Goal: Information Seeking & Learning: Learn about a topic

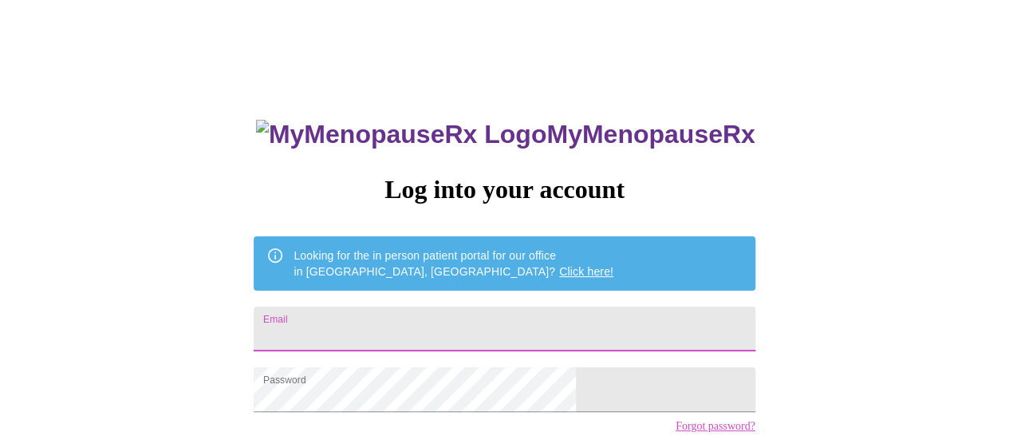
click at [377, 330] on input "Email" at bounding box center [504, 328] width 501 height 45
type input "[EMAIL_ADDRESS][DOMAIN_NAME]"
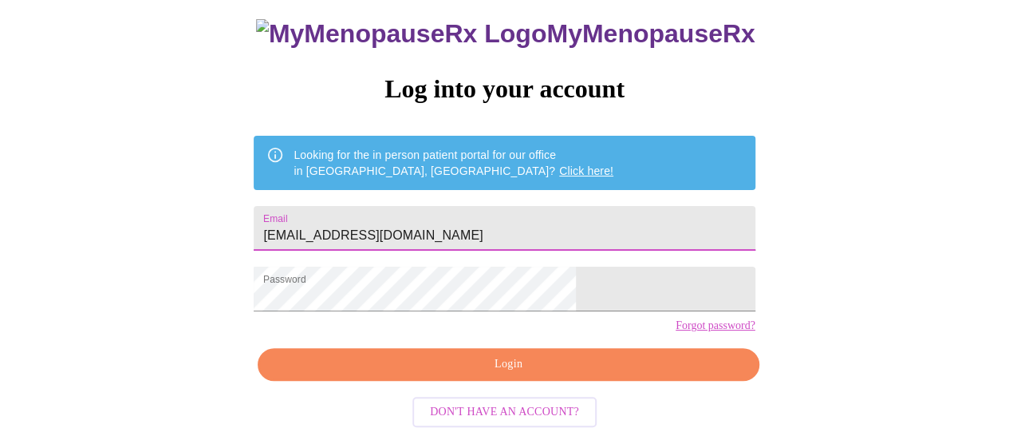
click at [442, 363] on span "Login" at bounding box center [508, 364] width 464 height 20
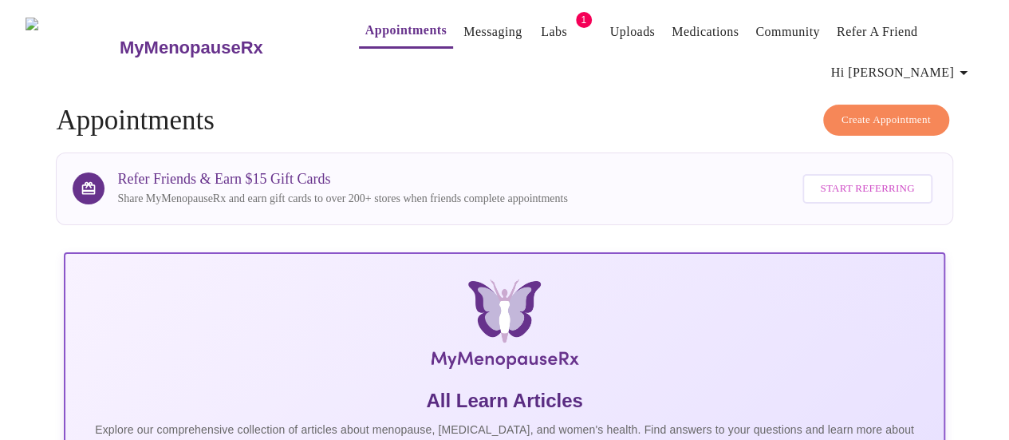
click at [378, 36] on button "Appointments" at bounding box center [406, 31] width 94 height 34
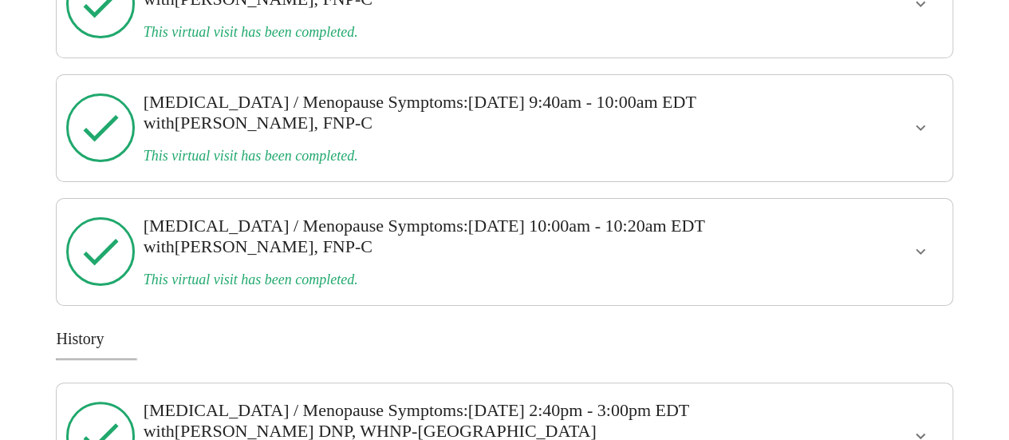
scroll to position [2913, 0]
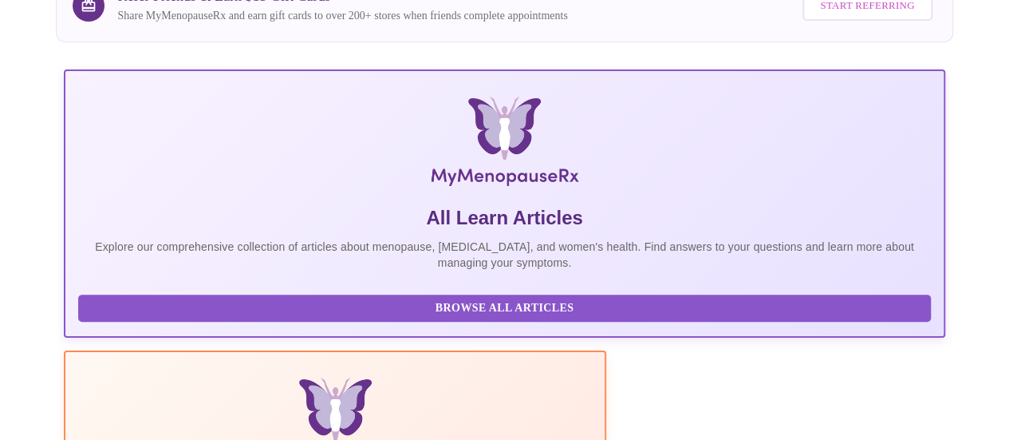
scroll to position [0, 0]
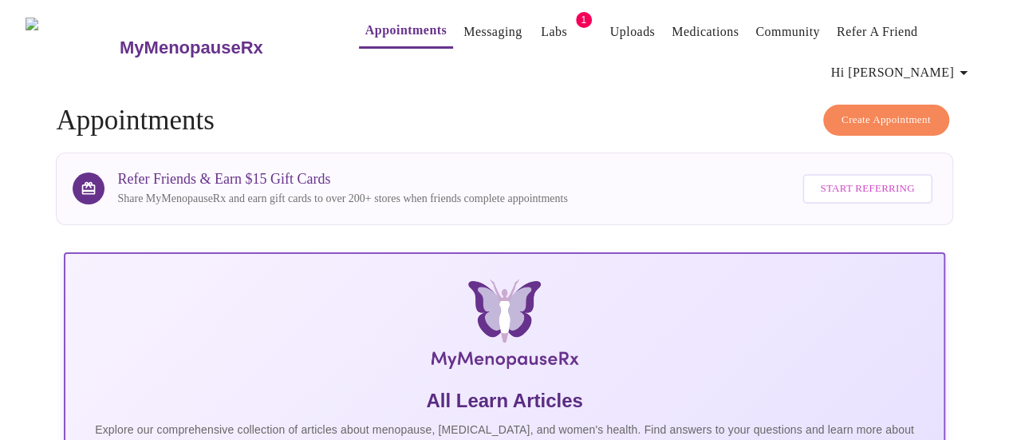
click at [681, 23] on link "Medications" at bounding box center [705, 32] width 67 height 22
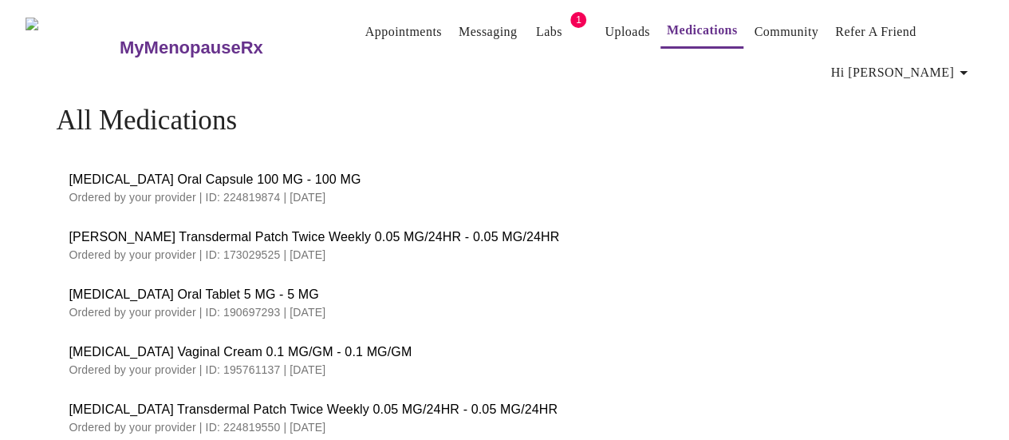
click at [459, 22] on link "Messaging" at bounding box center [488, 32] width 58 height 22
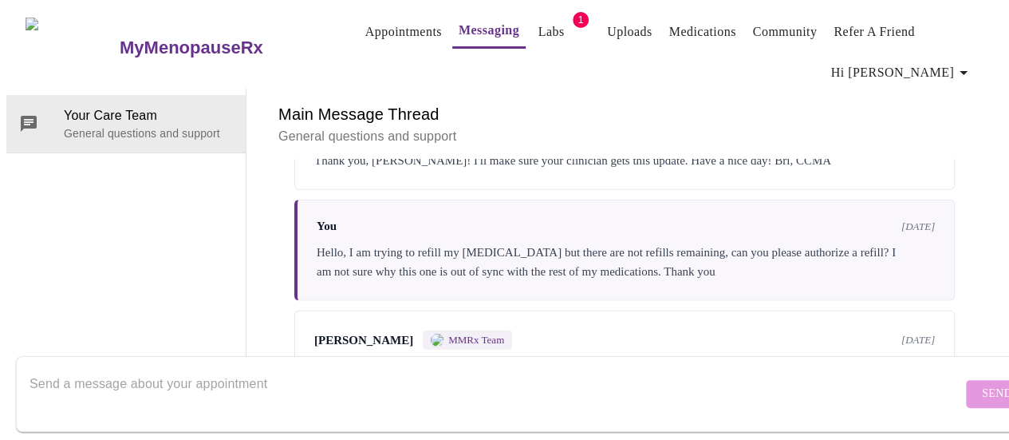
click at [607, 21] on link "Uploads" at bounding box center [629, 32] width 45 height 22
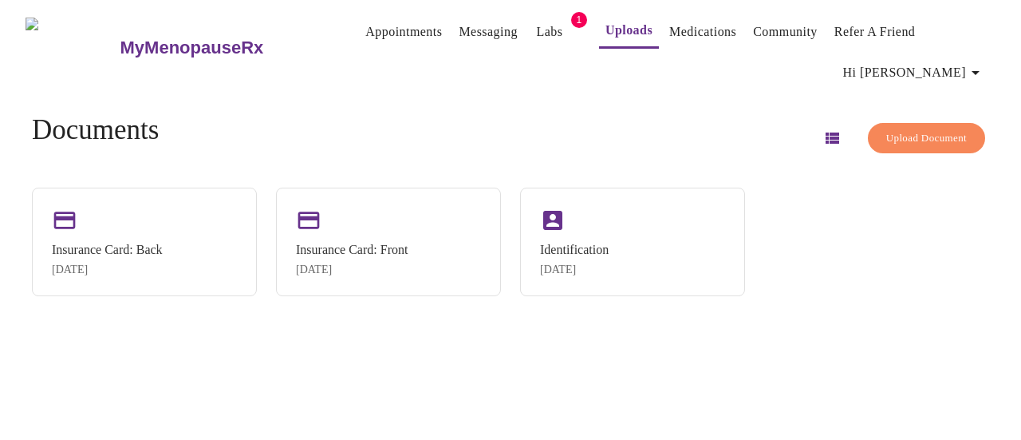
click at [826, 132] on icon "button" at bounding box center [833, 137] width 14 height 11
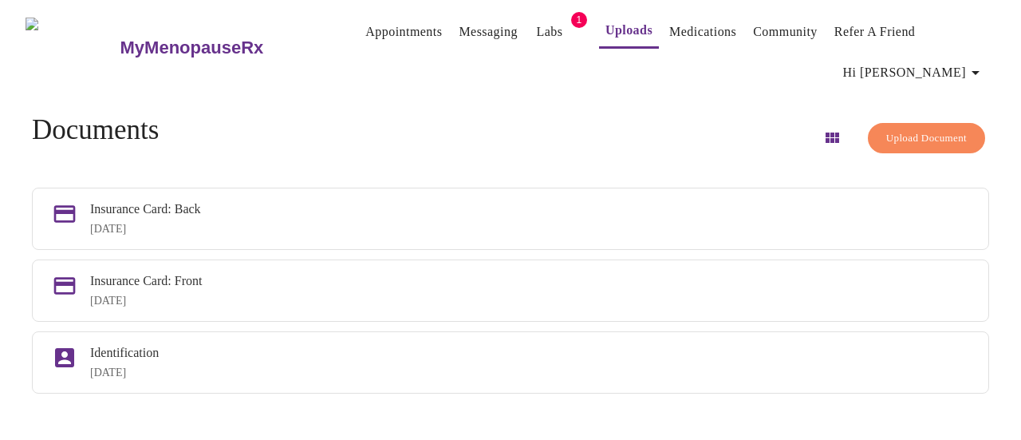
click at [826, 132] on icon "button" at bounding box center [833, 137] width 14 height 10
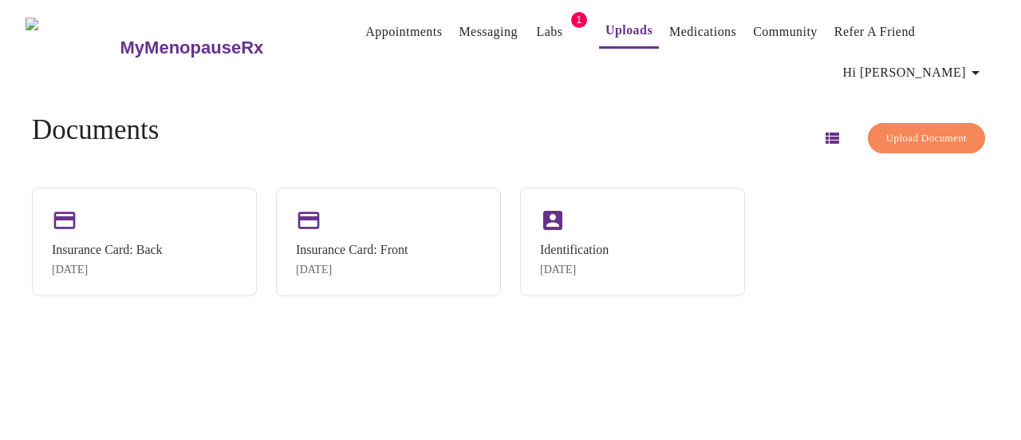
click at [365, 25] on link "Appointments" at bounding box center [403, 32] width 77 height 22
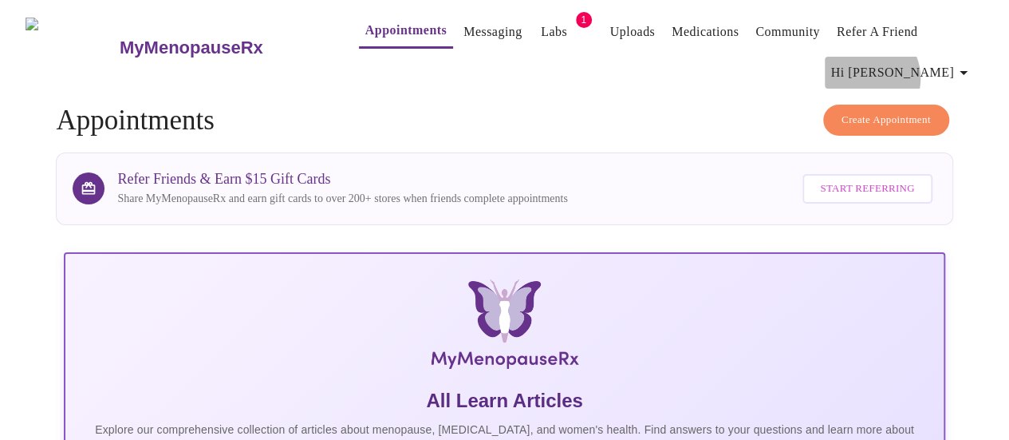
click at [931, 72] on span "Hi [PERSON_NAME]" at bounding box center [902, 72] width 142 height 22
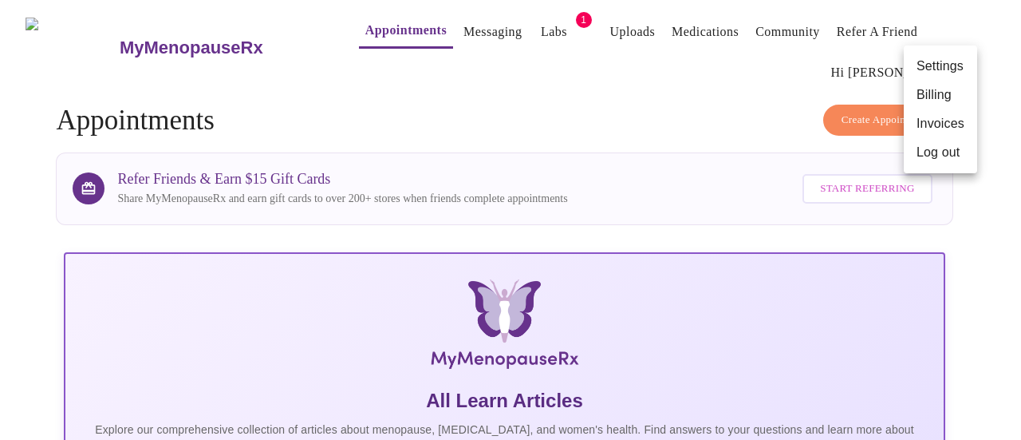
click at [646, 105] on div at bounding box center [510, 220] width 1021 height 440
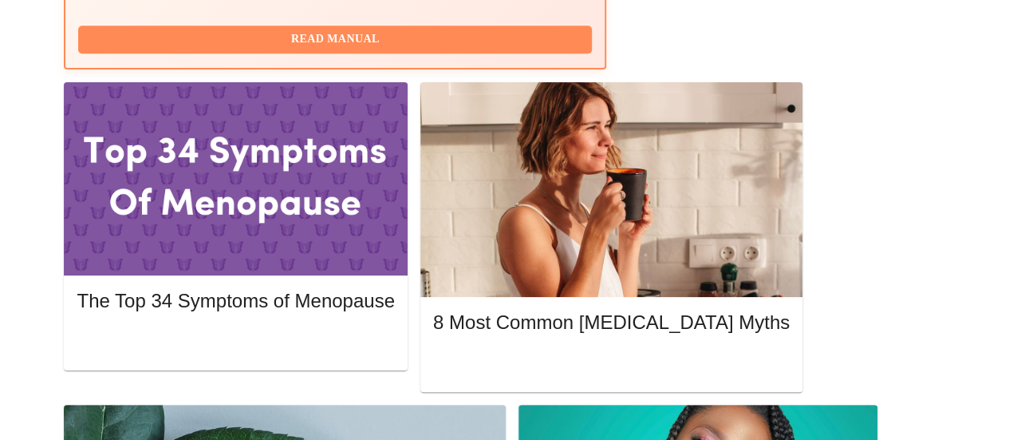
scroll to position [718, 0]
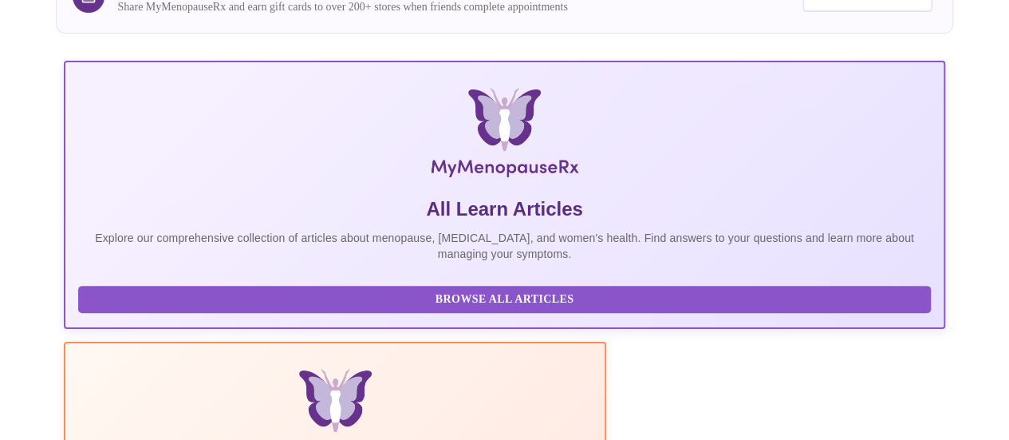
scroll to position [0, 0]
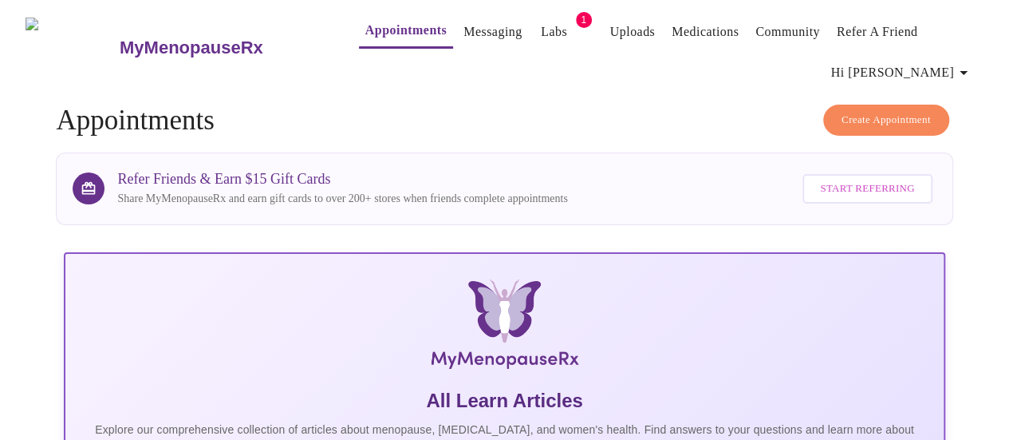
click at [694, 16] on button "Medications" at bounding box center [705, 32] width 80 height 32
click at [688, 22] on link "Medications" at bounding box center [705, 32] width 67 height 22
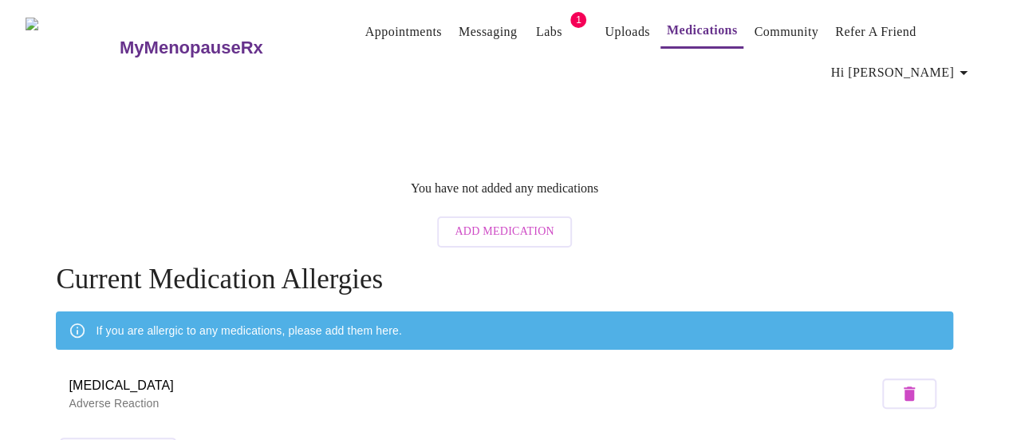
scroll to position [38, 0]
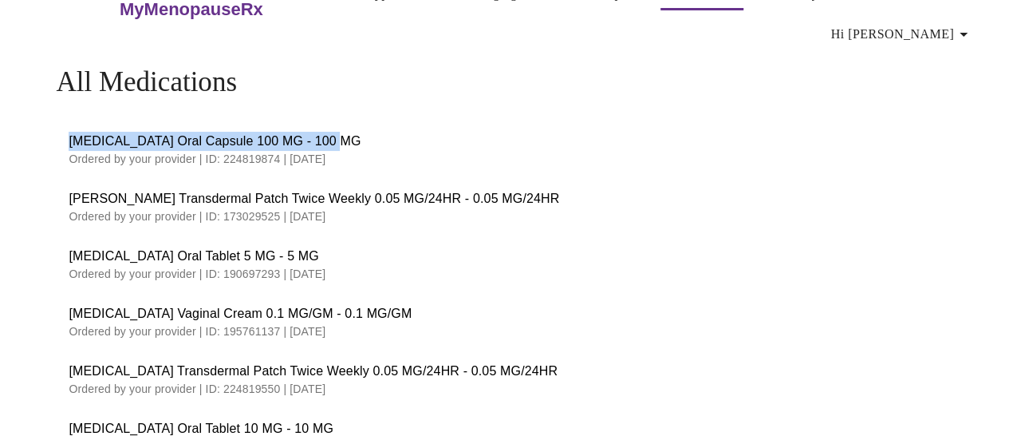
drag, startPoint x: 59, startPoint y: 132, endPoint x: 334, endPoint y: 140, distance: 274.6
click at [334, 140] on li "[MEDICAL_DATA] Oral Capsule 100 MG - 100 MG Ordered by your provider | ID: 2248…" at bounding box center [504, 148] width 897 height 57
copy span "[MEDICAL_DATA] Oral Capsule 100 MG - 100 MG"
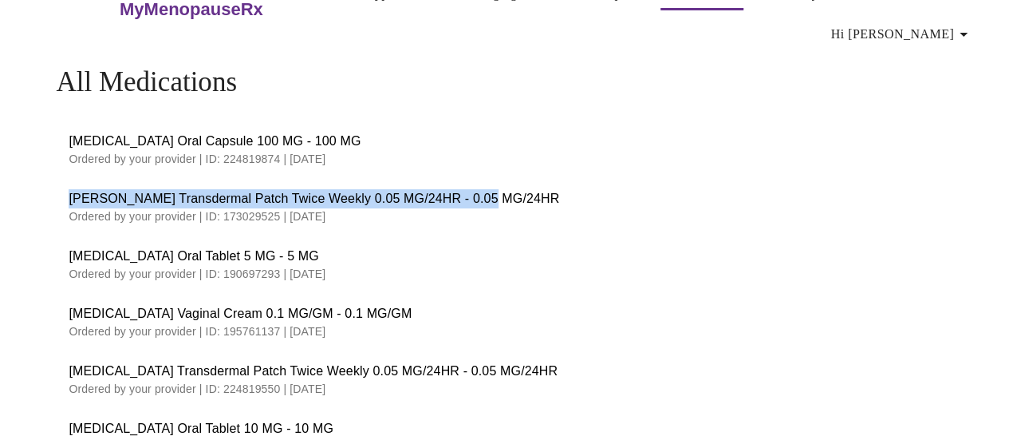
drag, startPoint x: 65, startPoint y: 194, endPoint x: 487, endPoint y: 197, distance: 422.1
click at [487, 197] on span "[PERSON_NAME] Transdermal Patch Twice Weekly 0.05 MG/24HR - 0.05 MG/24HR" at bounding box center [504, 198] width 871 height 19
copy span "[PERSON_NAME] Transdermal Patch Twice Weekly 0.05 MG/24HR - 0.05 MG/24HR"
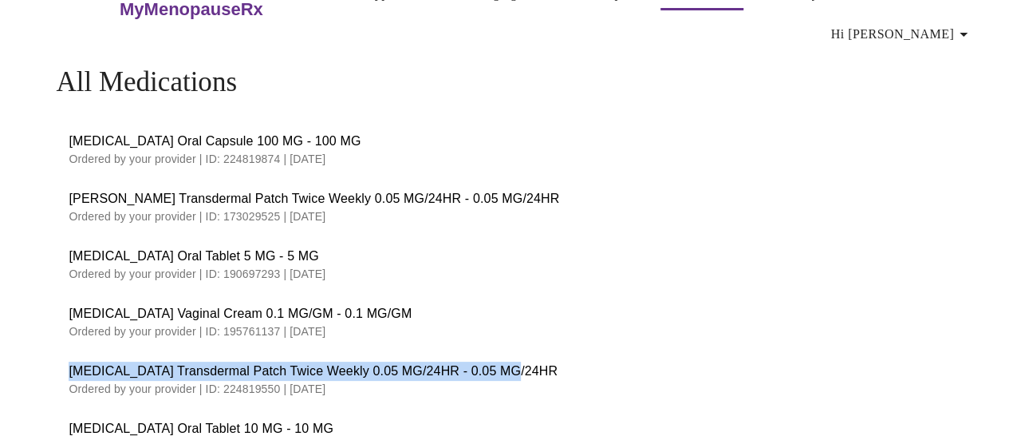
drag, startPoint x: 53, startPoint y: 362, endPoint x: 549, endPoint y: 361, distance: 496.3
click at [549, 361] on li "[MEDICAL_DATA] Transdermal Patch Twice Weekly 0.05 MG/24HR - 0.05 MG/24HR Order…" at bounding box center [504, 378] width 897 height 57
copy span "[MEDICAL_DATA] Transdermal Patch Twice Weekly 0.05 MG/24HR - 0.05 MG/24HR"
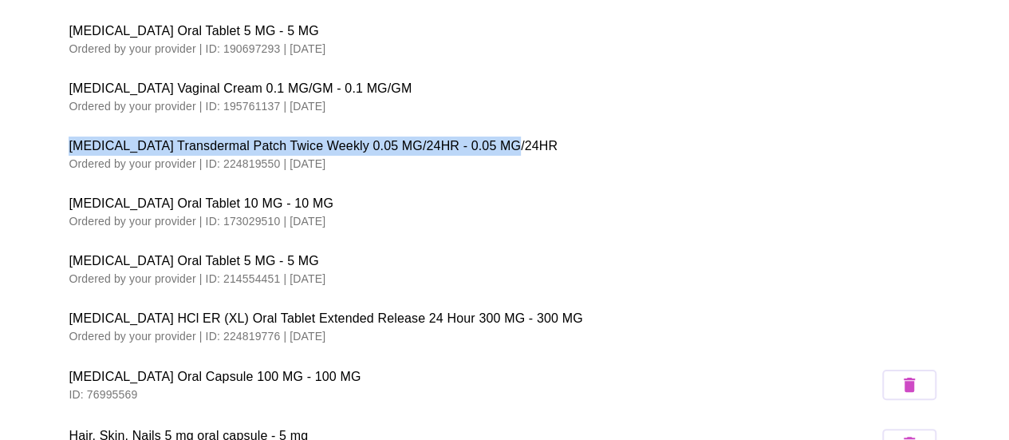
scroll to position [278, 0]
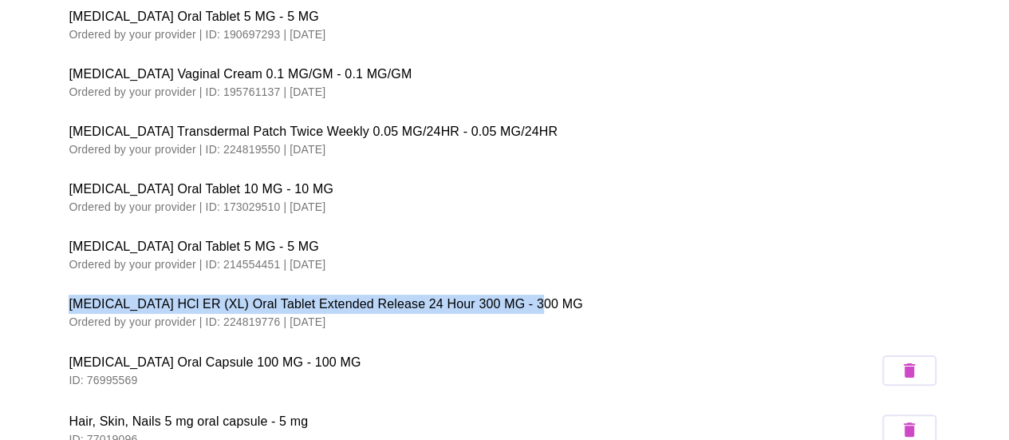
drag, startPoint x: 62, startPoint y: 296, endPoint x: 545, endPoint y: 295, distance: 482.8
click at [545, 295] on span "[MEDICAL_DATA] HCl ER (XL) Oral Tablet Extended Release 24 Hour 300 MG - 300 MG" at bounding box center [504, 303] width 871 height 19
copy span "[MEDICAL_DATA] HCl ER (XL) Oral Tablet Extended Release 24 Hour 300 MG - 300 MG"
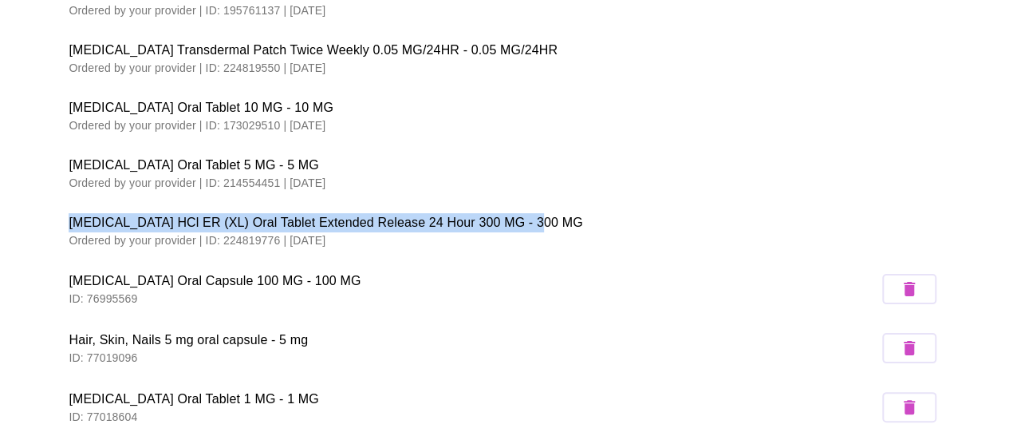
scroll to position [357, 0]
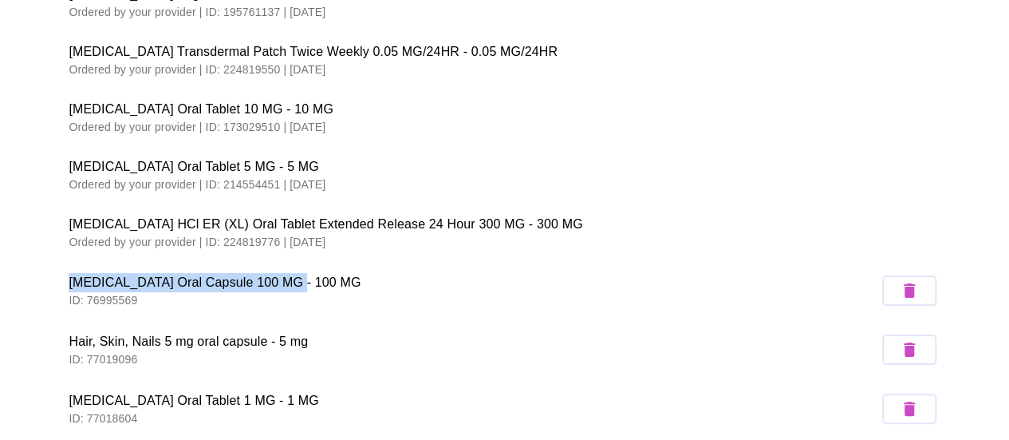
drag, startPoint x: 63, startPoint y: 275, endPoint x: 345, endPoint y: 285, distance: 281.8
click at [345, 285] on li "[MEDICAL_DATA] Oral Capsule 100 MG - 100 MG ID: 76995569" at bounding box center [504, 290] width 897 height 59
copy span "[MEDICAL_DATA] Oral Capsule 100 MG - 100 MG"
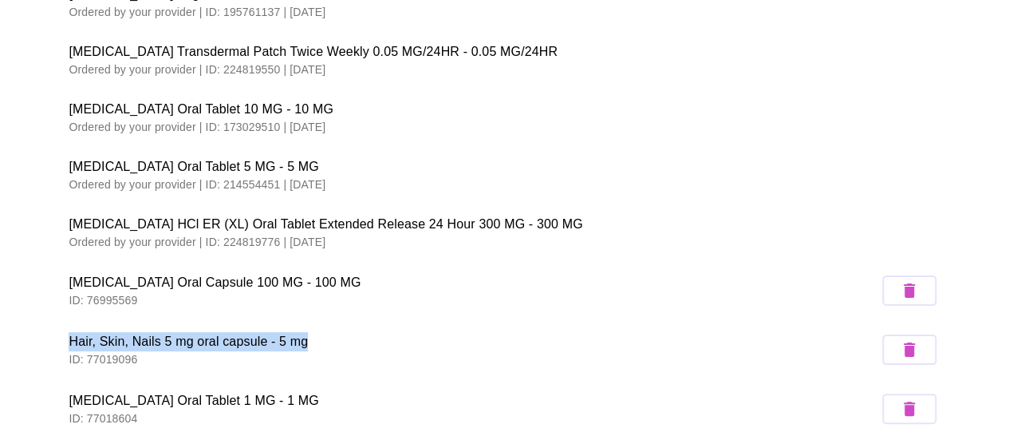
drag, startPoint x: 55, startPoint y: 338, endPoint x: 317, endPoint y: 339, distance: 261.7
click at [317, 339] on li "Hair, Skin, Nails 5 mg oral capsule - 5 mg ID: 77019096" at bounding box center [504, 349] width 897 height 59
copy span "Hair, Skin, Nails 5 mg oral capsule - 5 mg"
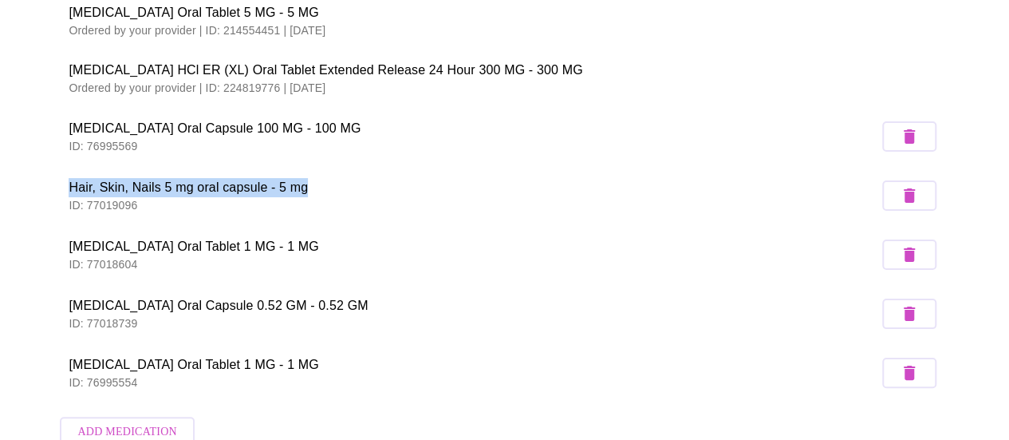
scroll to position [517, 0]
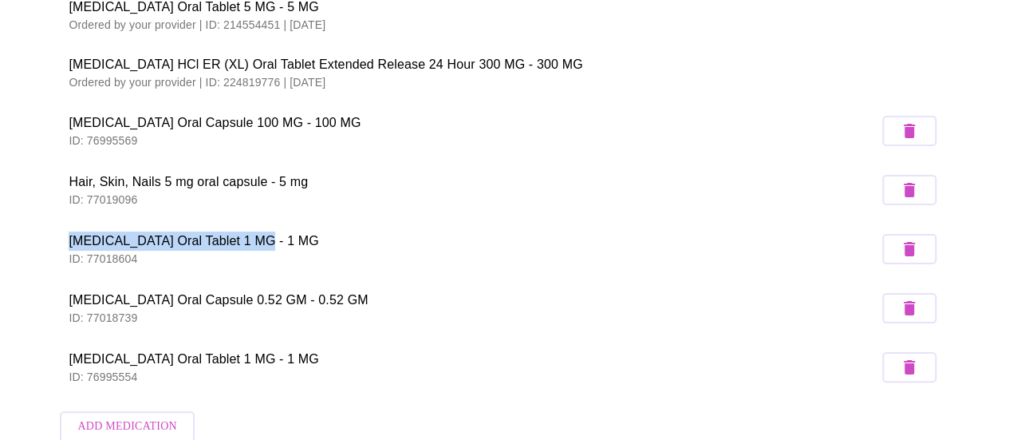
drag, startPoint x: 56, startPoint y: 234, endPoint x: 265, endPoint y: 241, distance: 209.2
click at [265, 241] on li "[MEDICAL_DATA] Oral Tablet 1 MG - 1 MG ID: 77018604" at bounding box center [504, 248] width 897 height 59
copy span "[MEDICAL_DATA] Oral Tablet 1 MG - 1 MG"
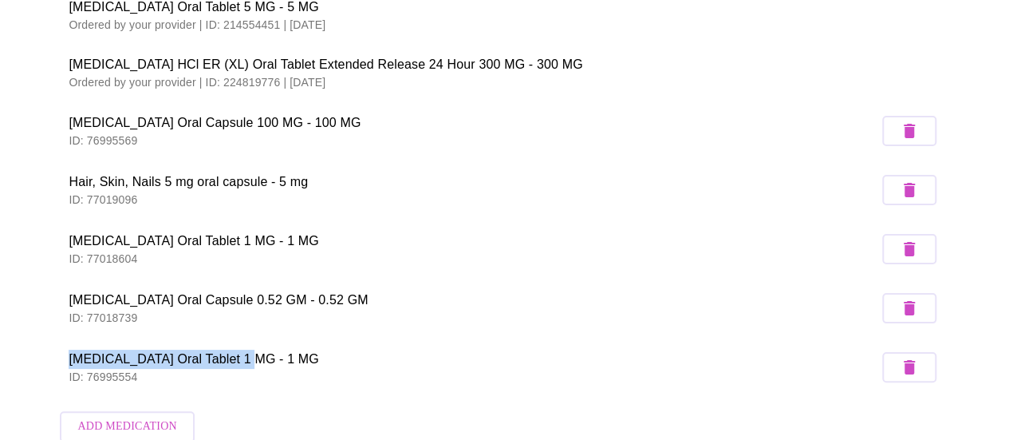
drag, startPoint x: 62, startPoint y: 346, endPoint x: 257, endPoint y: 357, distance: 195.0
click at [257, 357] on li "[MEDICAL_DATA] Oral Tablet 1 MG - 1 MG ID: 76995554" at bounding box center [504, 367] width 897 height 59
copy span "[MEDICAL_DATA] Oral Tablet 1 MG - 1 MG"
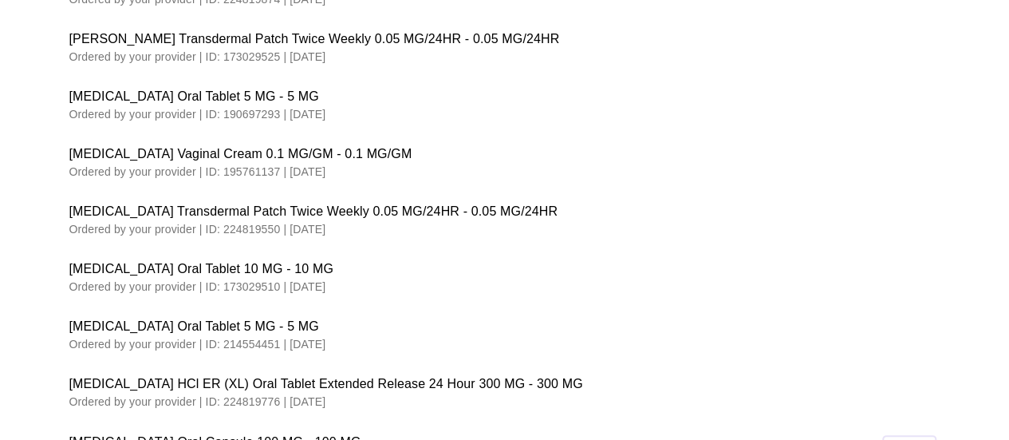
scroll to position [0, 0]
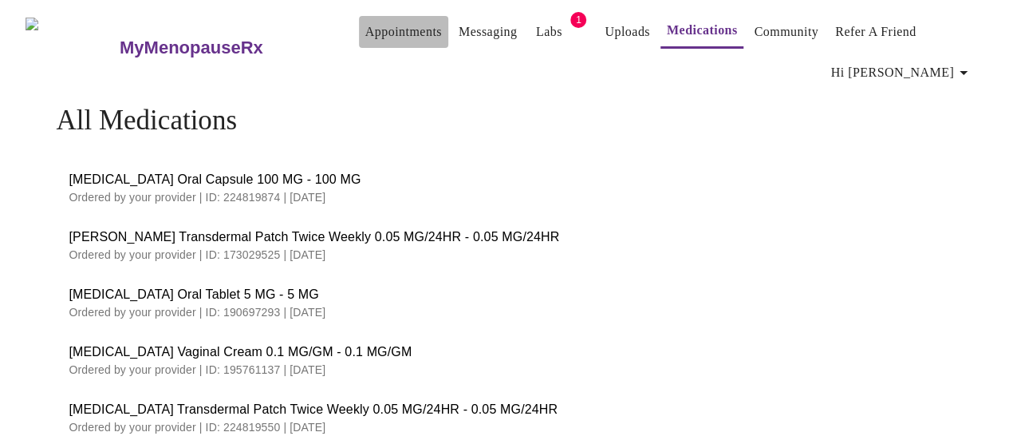
click at [372, 34] on link "Appointments" at bounding box center [403, 32] width 77 height 22
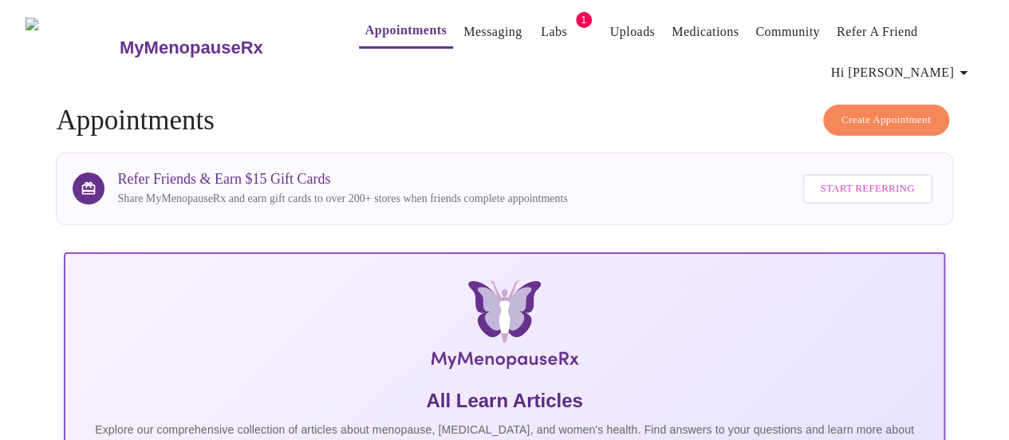
click at [939, 63] on span "Hi [PERSON_NAME]" at bounding box center [902, 72] width 142 height 22
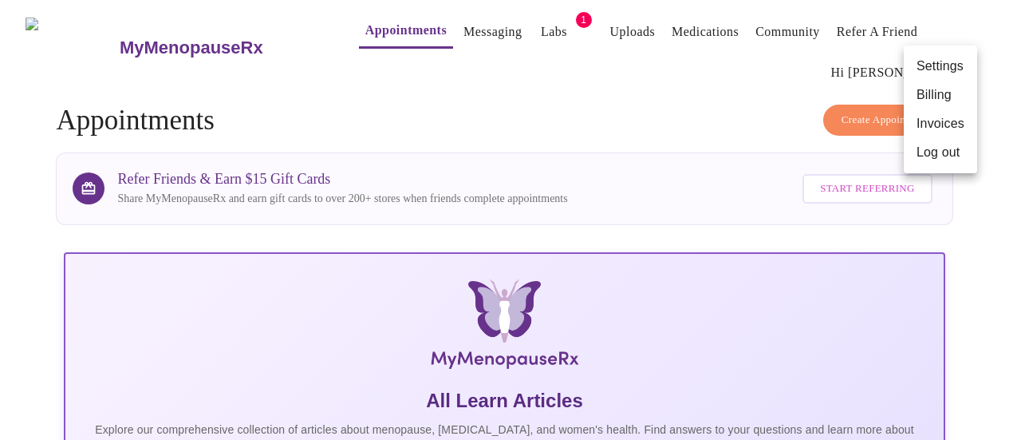
click at [930, 160] on li "Log out" at bounding box center [940, 152] width 73 height 29
